Goal: Transaction & Acquisition: Book appointment/travel/reservation

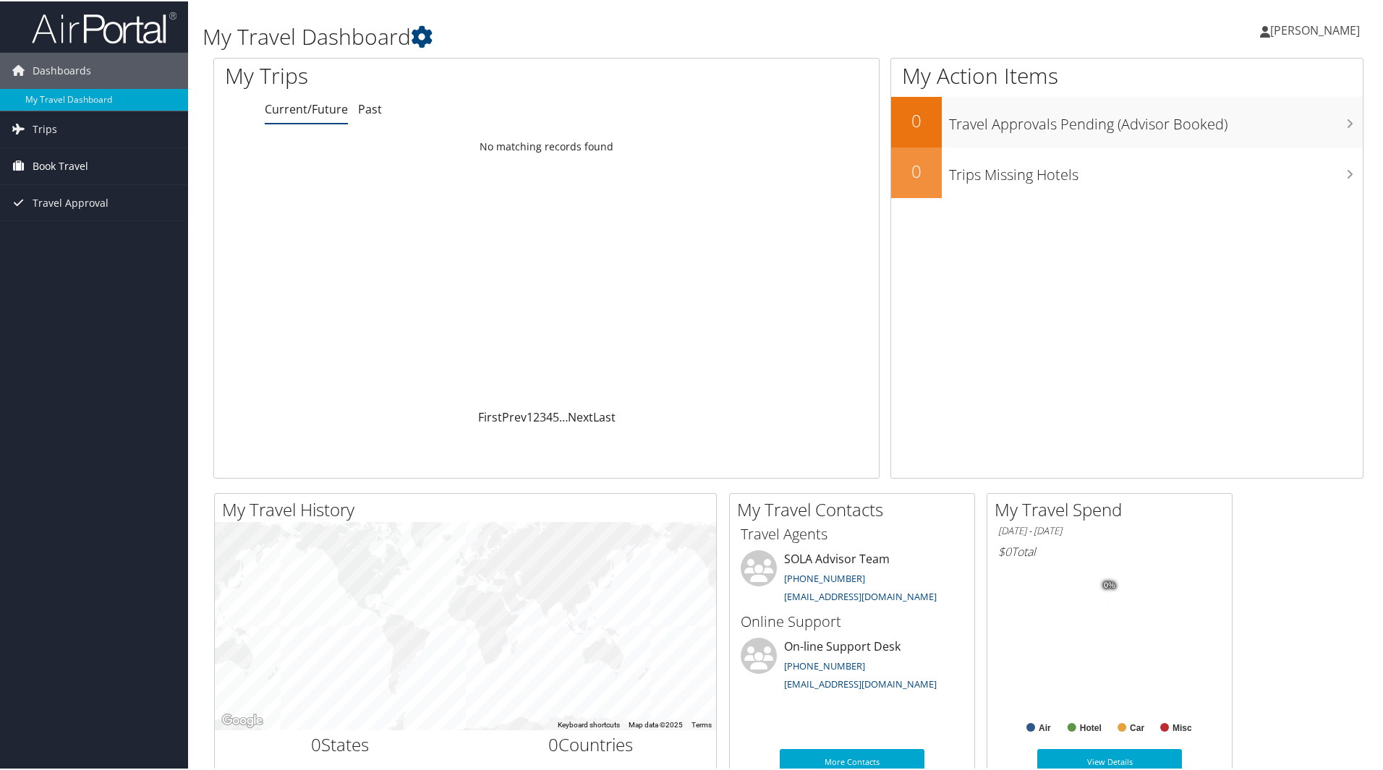
click at [69, 159] on span "Book Travel" at bounding box center [61, 165] width 56 height 36
click at [88, 222] on link "Book/Manage Online Trips" at bounding box center [94, 216] width 188 height 22
